Goal: Information Seeking & Learning: Learn about a topic

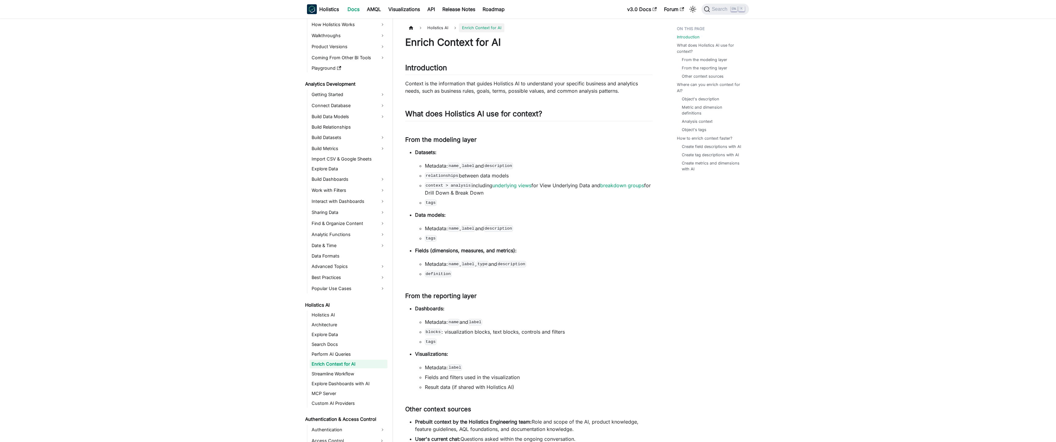
scroll to position [45, 0]
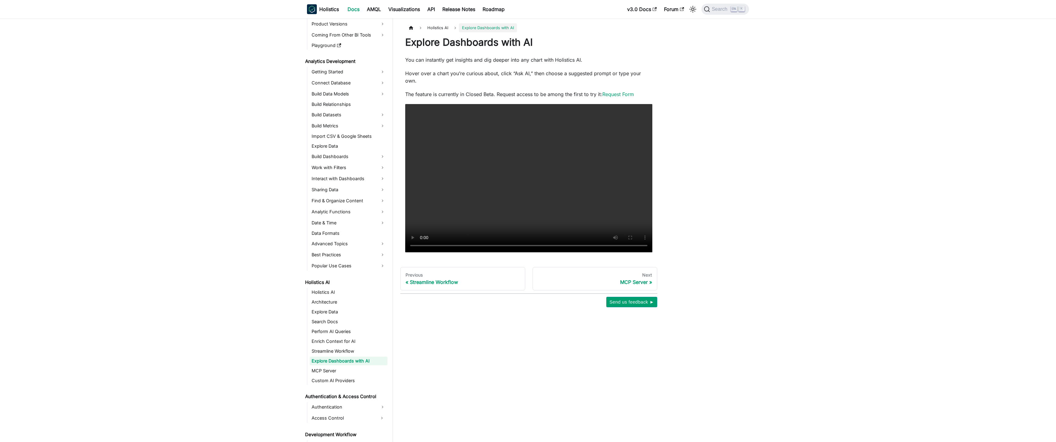
scroll to position [65, 0]
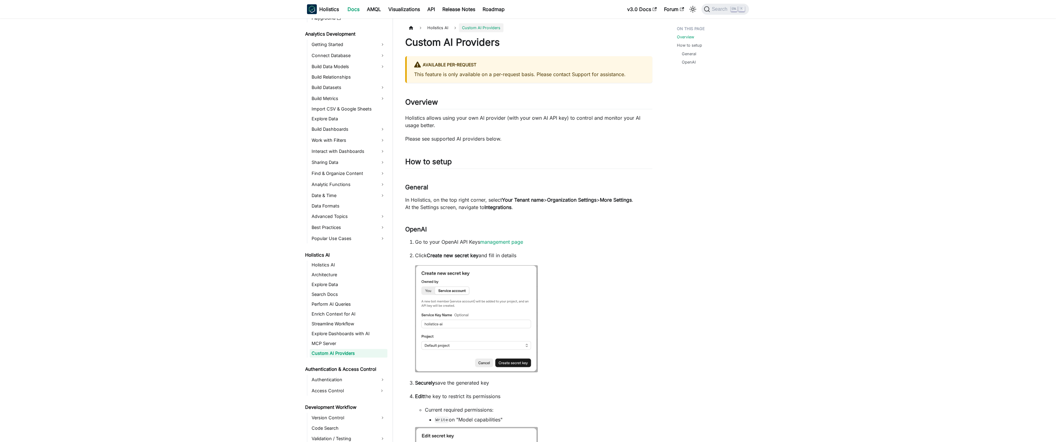
scroll to position [85, 0]
